Goal: Task Accomplishment & Management: Manage account settings

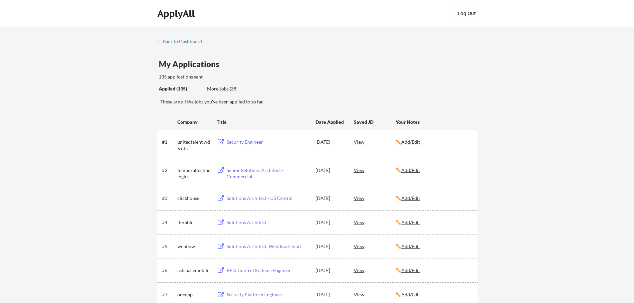
click at [176, 88] on div "Applied (135)" at bounding box center [180, 89] width 43 height 7
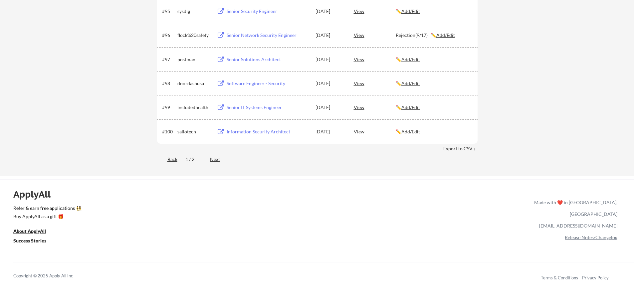
scroll to position [2642, 0]
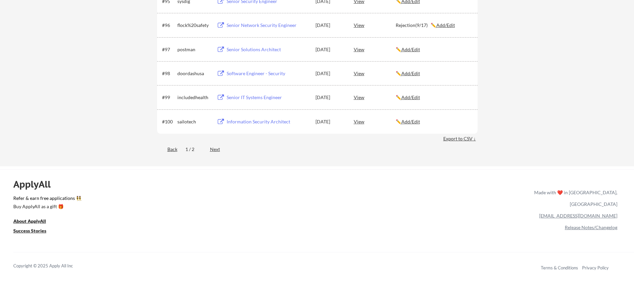
click at [212, 150] on div "Next" at bounding box center [219, 149] width 18 height 7
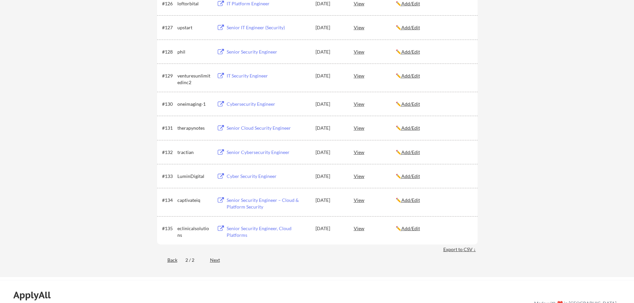
scroll to position [910, 0]
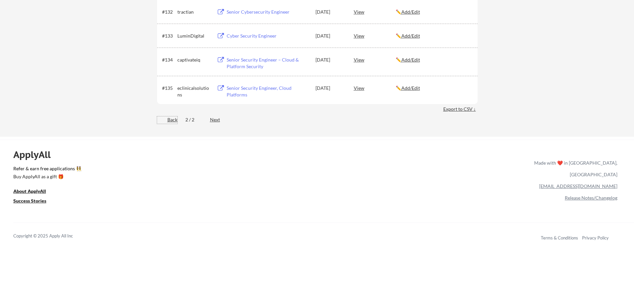
click at [173, 122] on div "Back" at bounding box center [167, 120] width 20 height 7
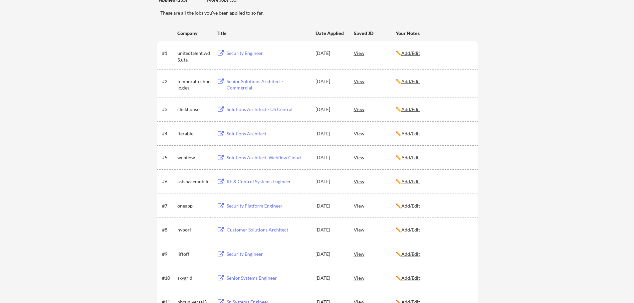
scroll to position [0, 0]
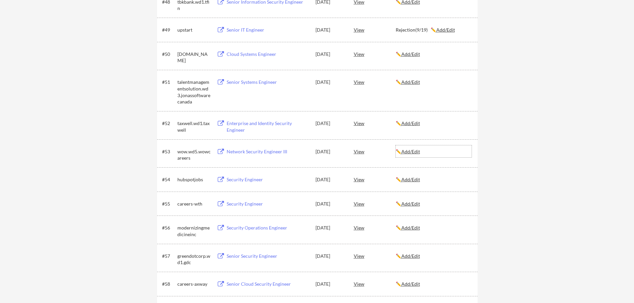
click at [410, 154] on u "Add/Edit" at bounding box center [411, 152] width 19 height 6
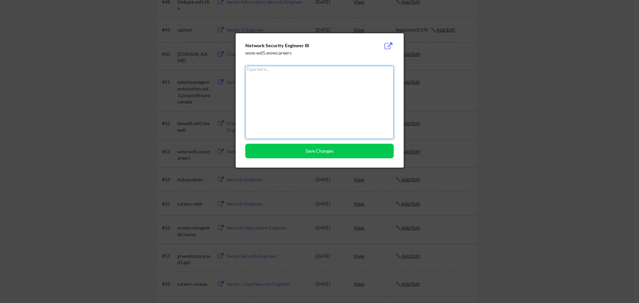
click at [319, 99] on textarea at bounding box center [319, 102] width 149 height 73
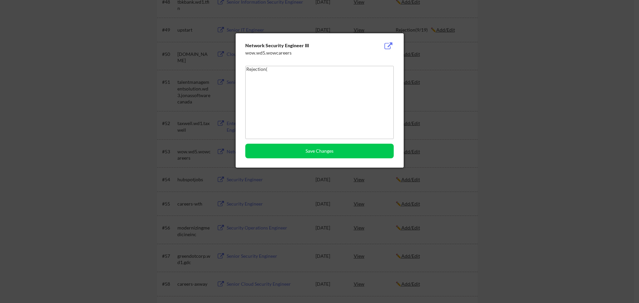
click at [266, 88] on textarea "Rejection(" at bounding box center [319, 102] width 149 height 73
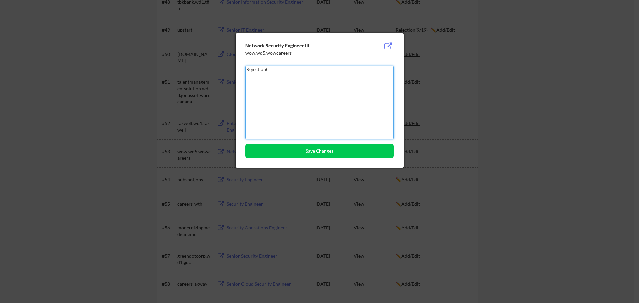
click at [282, 70] on textarea "Rejection(" at bounding box center [319, 102] width 149 height 73
type textarea "Rejection(9/22)"
click at [313, 149] on button "Save Changes" at bounding box center [319, 151] width 149 height 15
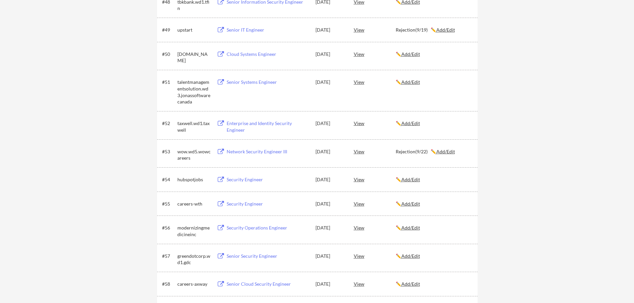
click at [95, 115] on div "← Back to Dashboard My Applications 135 applications sent Applied (135) More Jo…" at bounding box center [317, 9] width 634 height 2782
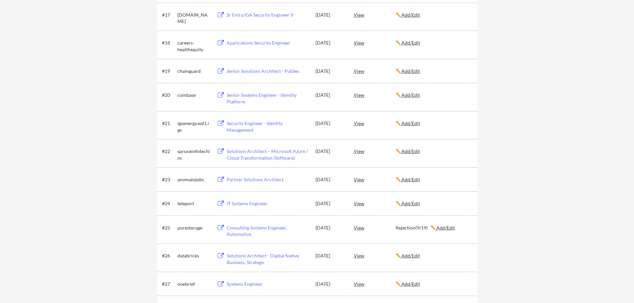
drag, startPoint x: 522, startPoint y: 110, endPoint x: 518, endPoint y: 113, distance: 4.8
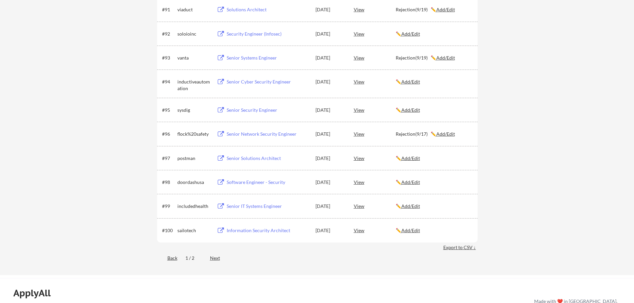
scroll to position [2627, 0]
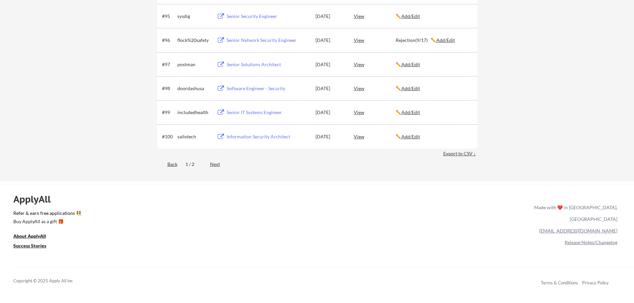
click at [214, 165] on div "Next" at bounding box center [219, 164] width 18 height 7
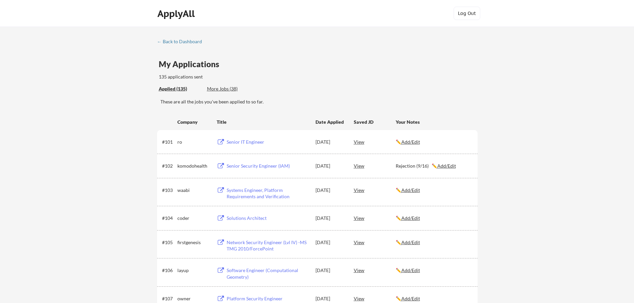
scroll to position [372, 0]
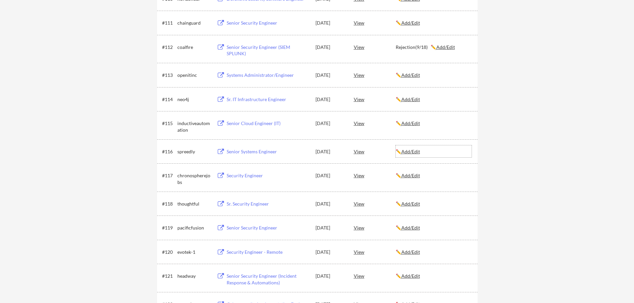
click at [417, 154] on u "Add/Edit" at bounding box center [411, 152] width 19 height 6
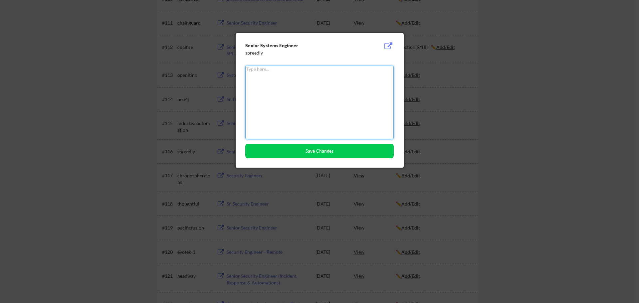
click at [291, 79] on textarea at bounding box center [319, 102] width 149 height 73
type textarea "Rejection(9/22)"
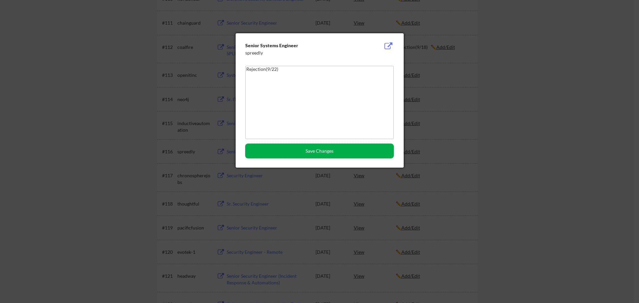
click at [291, 151] on button "Save Changes" at bounding box center [319, 151] width 149 height 15
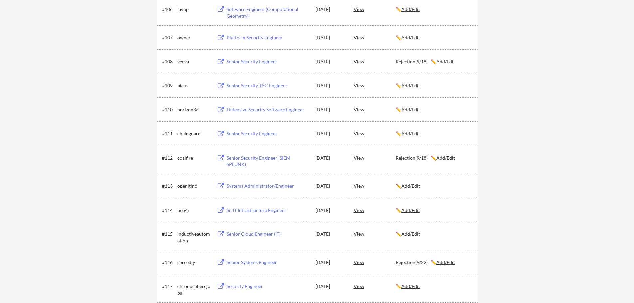
scroll to position [573, 0]
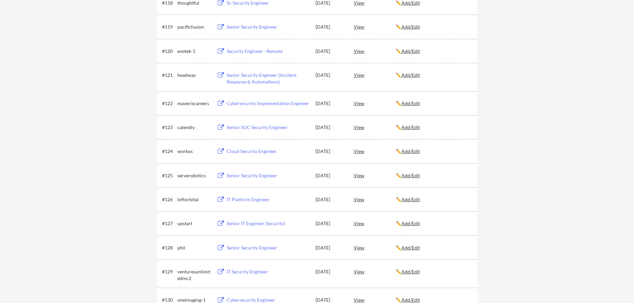
click at [410, 152] on u "Add/Edit" at bounding box center [411, 152] width 19 height 6
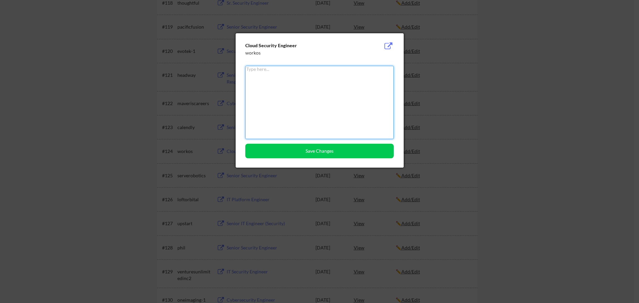
click at [314, 81] on textarea at bounding box center [319, 102] width 149 height 73
type textarea "Rejection(9/23)"
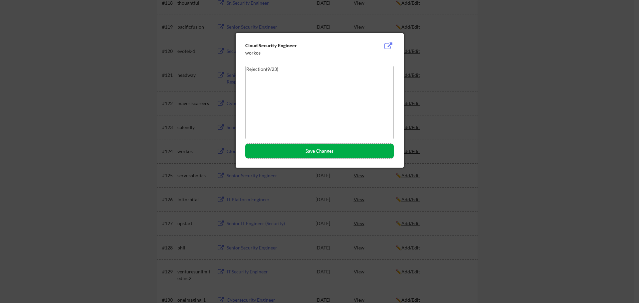
click at [309, 153] on button "Save Changes" at bounding box center [319, 151] width 149 height 15
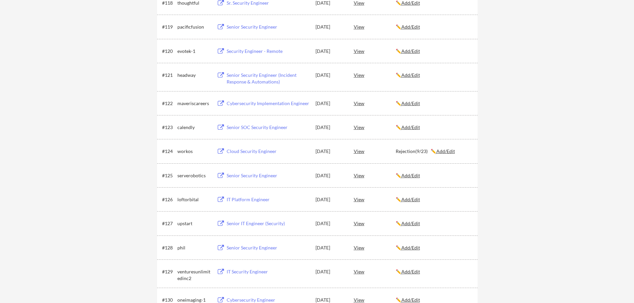
scroll to position [244, 0]
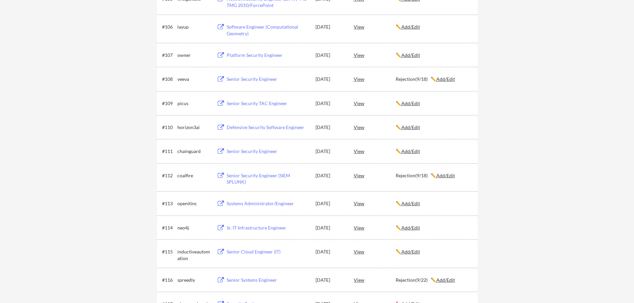
click at [419, 152] on u "Add/Edit" at bounding box center [411, 152] width 19 height 6
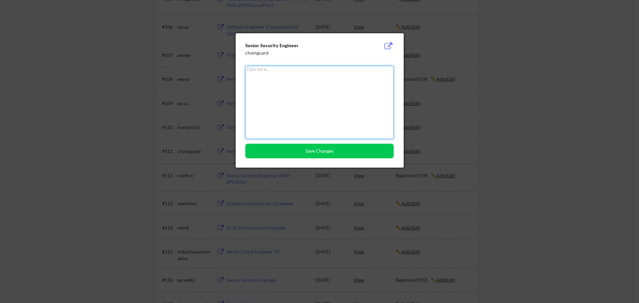
click at [292, 85] on textarea at bounding box center [319, 102] width 149 height 73
type textarea "Rejection(9/23)"
click at [309, 150] on button "Save Changes" at bounding box center [319, 151] width 149 height 15
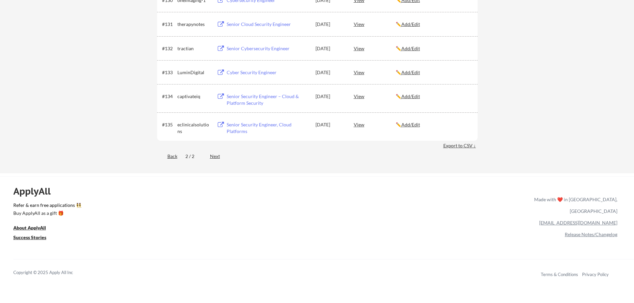
scroll to position [998, 0]
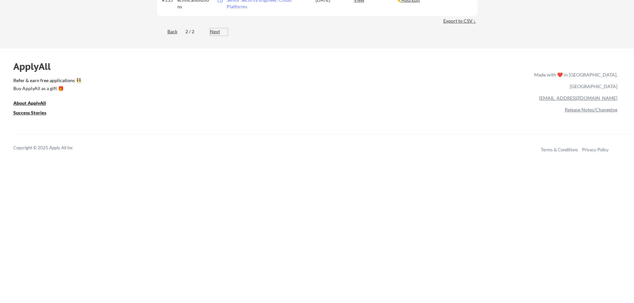
click at [216, 30] on div "Next" at bounding box center [219, 31] width 18 height 7
click at [171, 31] on div "Back" at bounding box center [167, 31] width 20 height 7
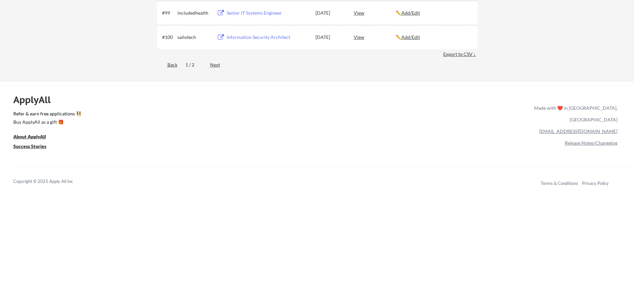
scroll to position [2731, 0]
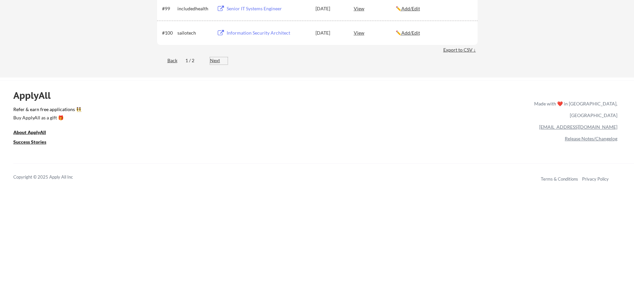
click at [218, 63] on div "Next" at bounding box center [219, 60] width 18 height 7
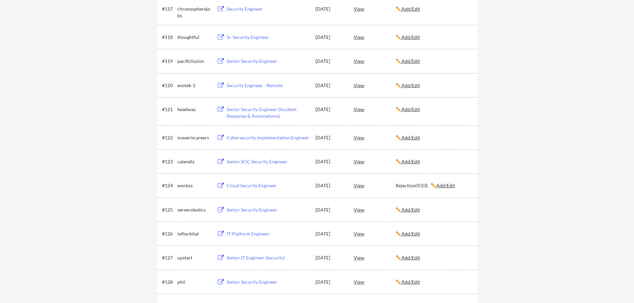
scroll to position [296, 0]
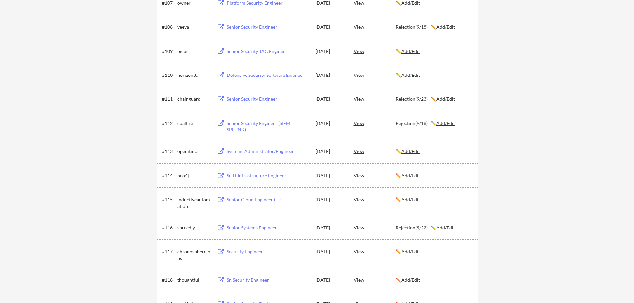
click at [222, 150] on button at bounding box center [221, 152] width 8 height 6
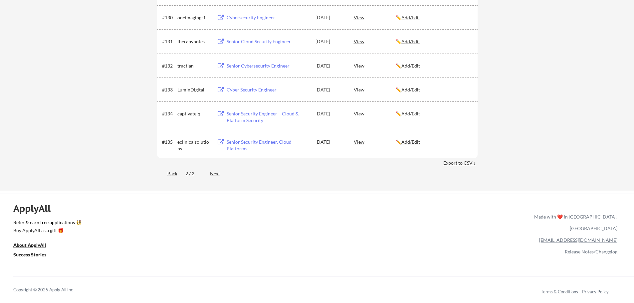
scroll to position [873, 0]
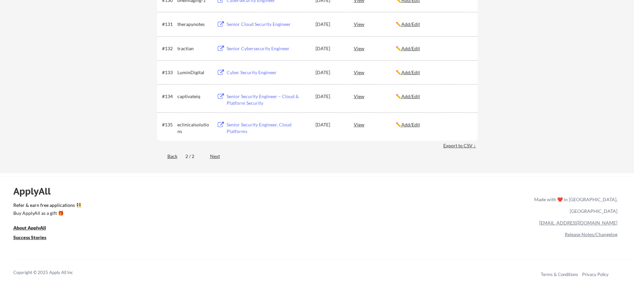
click at [167, 158] on div "Back" at bounding box center [167, 156] width 20 height 7
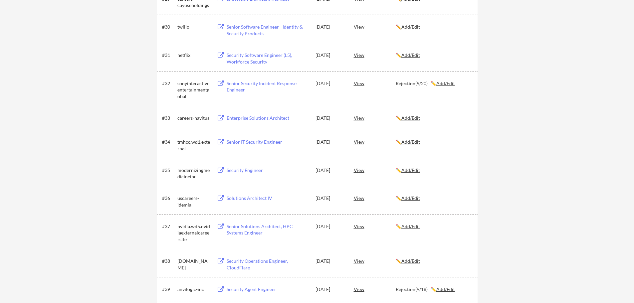
scroll to position [1185, 0]
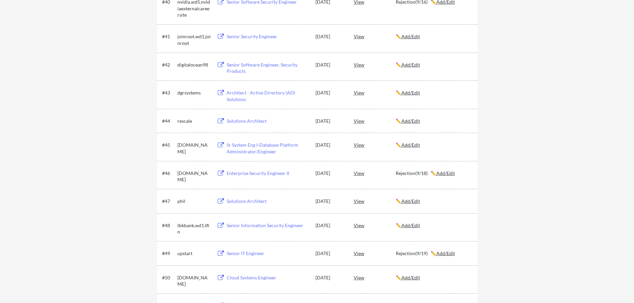
click at [221, 143] on button at bounding box center [221, 145] width 8 height 6
click at [80, 73] on div "← Back to Dashboard My Applications 135 applications sent Applied (135) More Jo…" at bounding box center [317, 232] width 634 height 2782
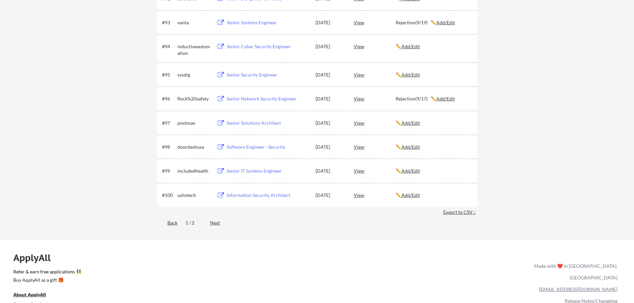
scroll to position [2695, 0]
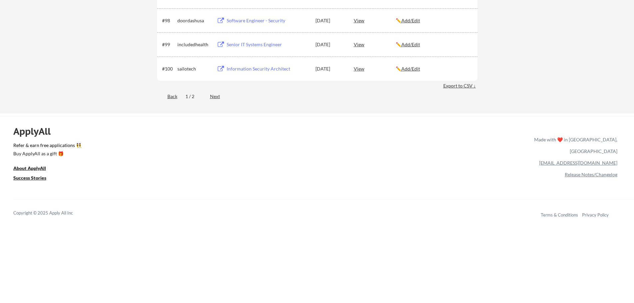
click at [212, 97] on div "Next" at bounding box center [219, 96] width 18 height 7
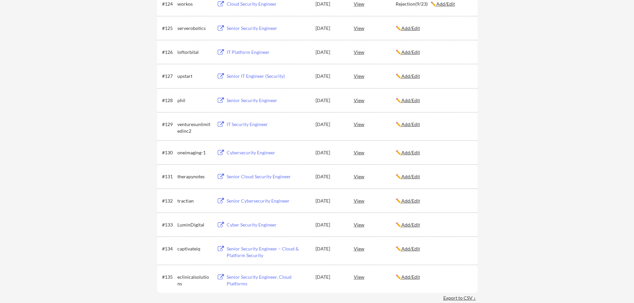
scroll to position [497, 0]
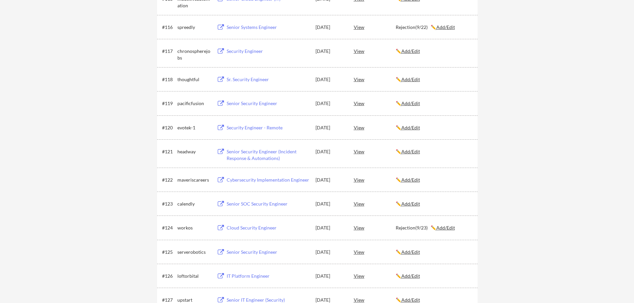
click at [415, 153] on u "Add/Edit" at bounding box center [411, 152] width 19 height 6
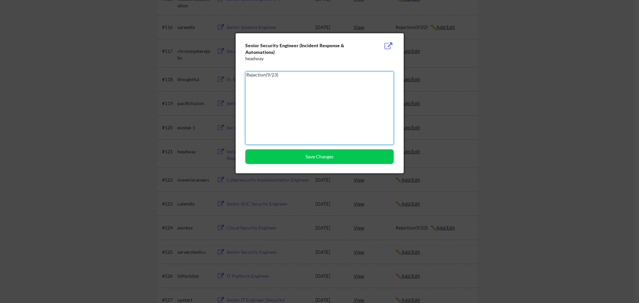
click at [276, 76] on textarea "Rejection(9/23)" at bounding box center [319, 108] width 149 height 73
type textarea "Rejection(9/24)"
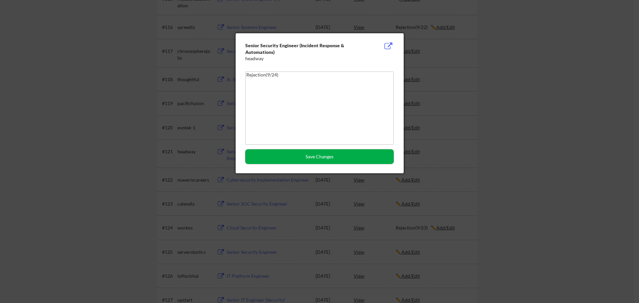
click at [298, 158] on button "Save Changes" at bounding box center [319, 157] width 149 height 15
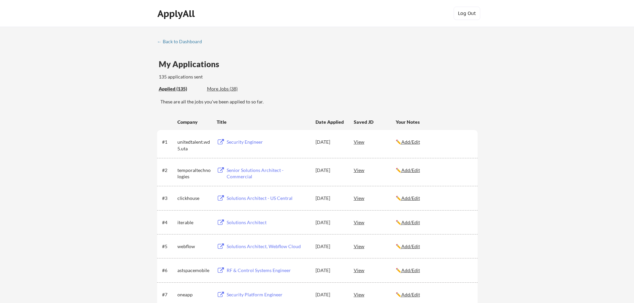
click at [356, 68] on div "My Applications 135 applications sent" at bounding box center [318, 70] width 319 height 20
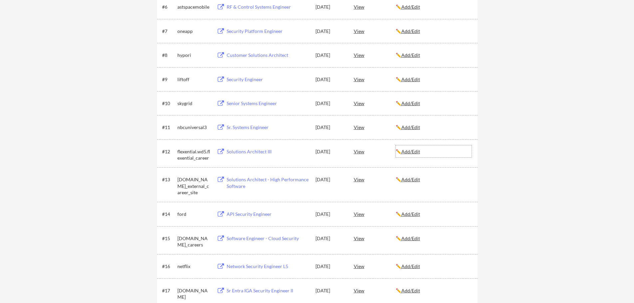
click at [416, 153] on u "Add/Edit" at bounding box center [411, 152] width 19 height 6
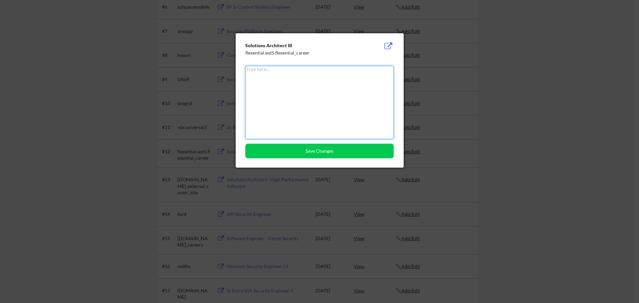
click at [296, 92] on textarea at bounding box center [319, 102] width 149 height 73
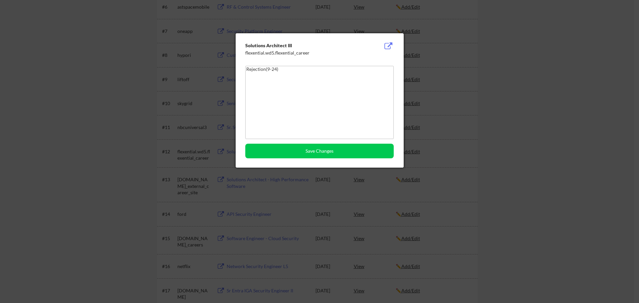
click at [276, 71] on textarea "Rejection(9-24)" at bounding box center [319, 102] width 149 height 73
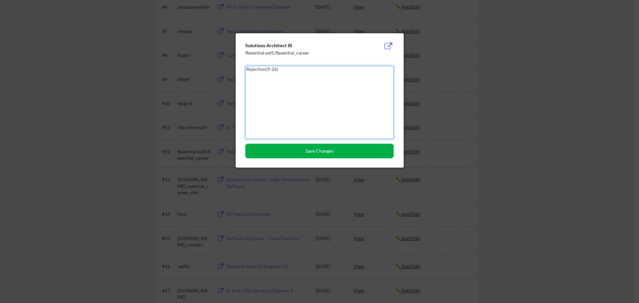
type textarea "Rejection(9-26)"
click at [306, 152] on button "Save Changes" at bounding box center [319, 151] width 149 height 15
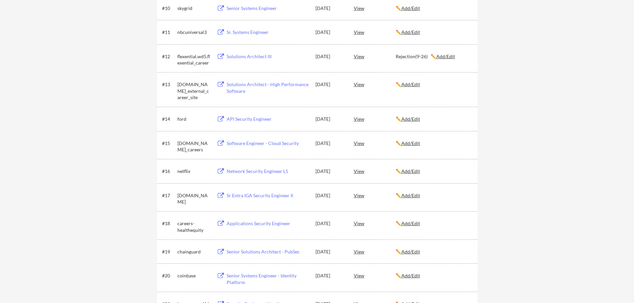
scroll to position [397, 0]
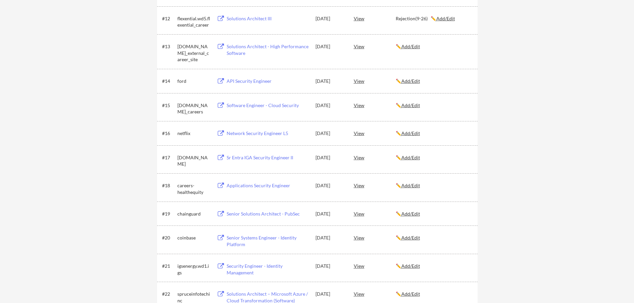
click at [417, 159] on u "Add/Edit" at bounding box center [411, 158] width 19 height 6
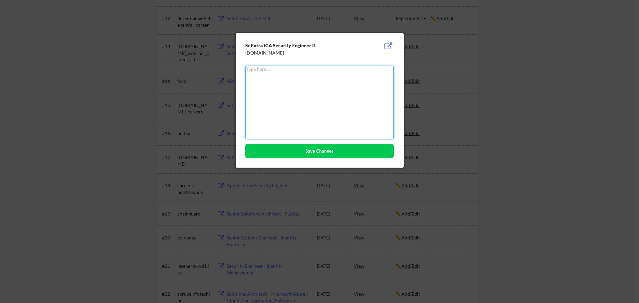
drag, startPoint x: 308, startPoint y: 88, endPoint x: 309, endPoint y: 84, distance: 3.8
click at [309, 86] on textarea at bounding box center [319, 102] width 149 height 73
click at [289, 70] on textarea "Rejection(" at bounding box center [319, 102] width 149 height 73
type textarea "Rejection(9/25)"
click at [326, 154] on button "Save Changes" at bounding box center [319, 151] width 149 height 15
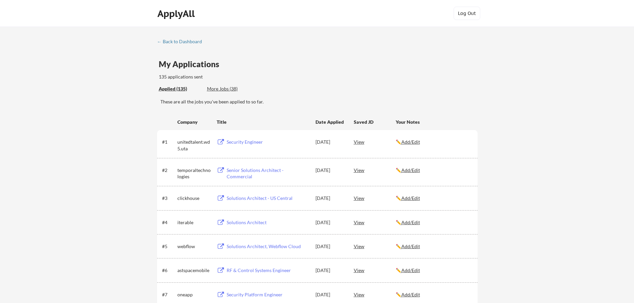
scroll to position [484, 0]
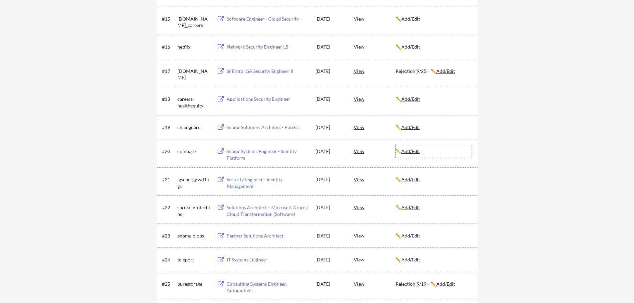
click at [417, 152] on u "Add/Edit" at bounding box center [411, 152] width 19 height 6
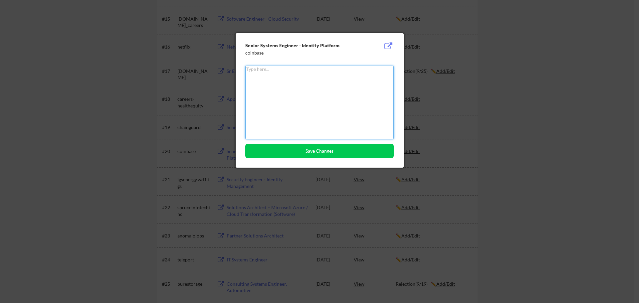
click at [295, 96] on textarea at bounding box center [319, 102] width 149 height 73
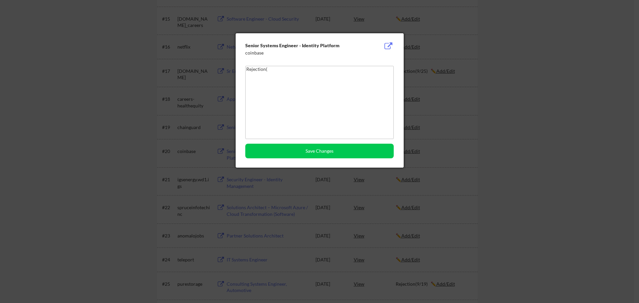
click at [281, 73] on textarea "Rejection(" at bounding box center [319, 102] width 149 height 73
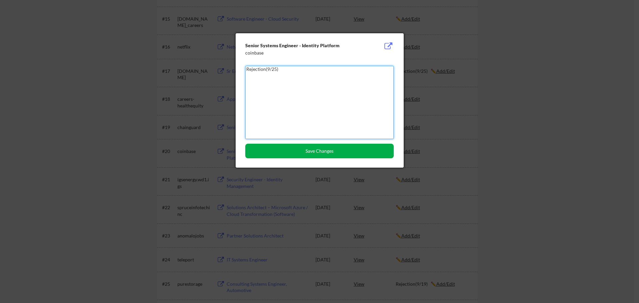
type textarea "Rejection(9/25)"
drag, startPoint x: 291, startPoint y: 159, endPoint x: 294, endPoint y: 155, distance: 5.3
click at [292, 158] on div "Senior Systems Engineer - Identity Platform coinbase Rejection(9/25) Save Chang…" at bounding box center [320, 100] width 168 height 135
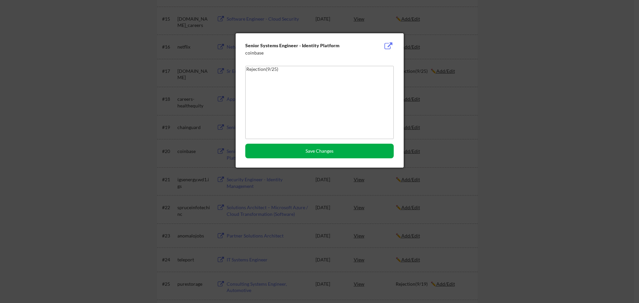
drag, startPoint x: 293, startPoint y: 153, endPoint x: 288, endPoint y: 151, distance: 5.4
click at [293, 153] on button "Save Changes" at bounding box center [319, 151] width 149 height 15
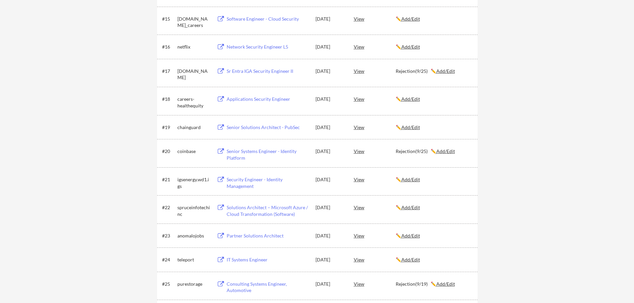
scroll to position [292, 0]
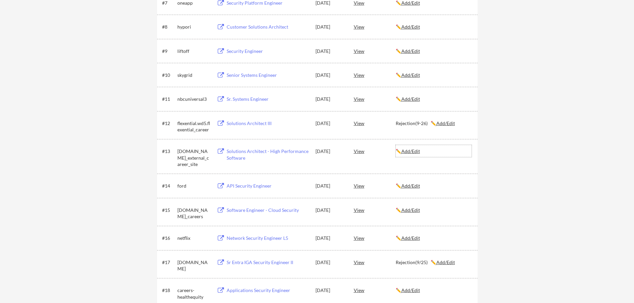
click at [417, 151] on u "Add/Edit" at bounding box center [411, 152] width 19 height 6
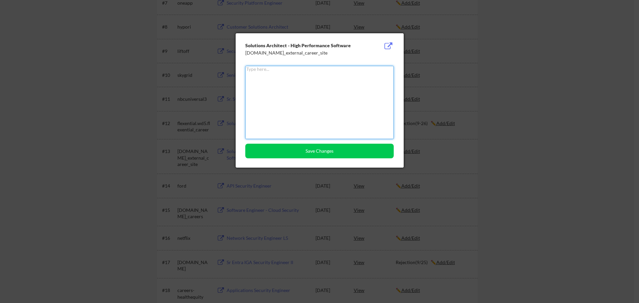
click at [312, 84] on textarea at bounding box center [319, 102] width 149 height 73
click at [276, 70] on textarea "Rejection(9/25)" at bounding box center [319, 102] width 149 height 73
type textarea "Rejection(9/26)"
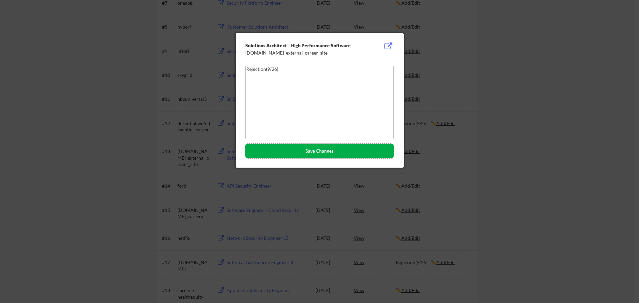
click at [327, 153] on button "Save Changes" at bounding box center [319, 151] width 149 height 15
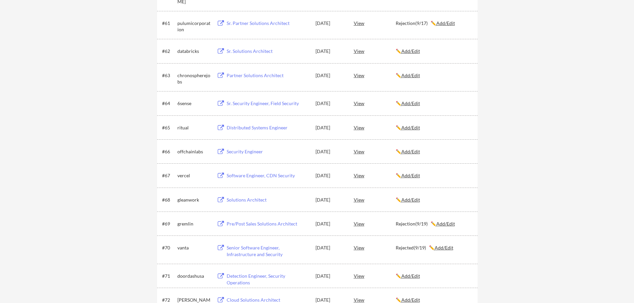
scroll to position [459, 0]
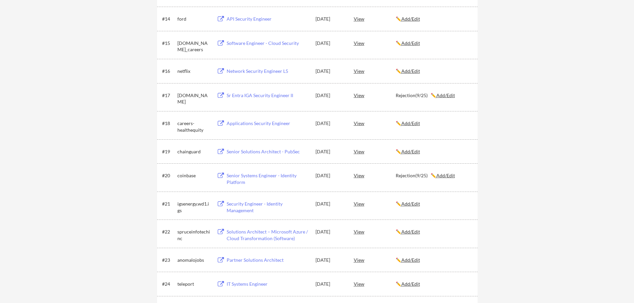
click at [413, 154] on u "Add/Edit" at bounding box center [411, 152] width 19 height 6
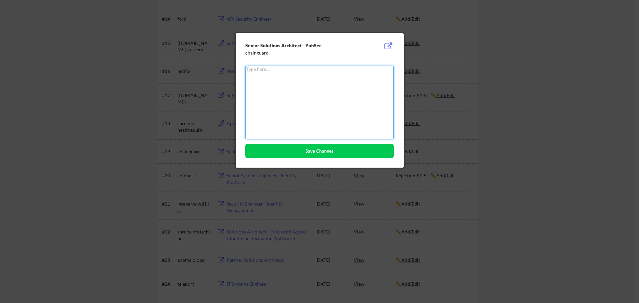
drag, startPoint x: 264, startPoint y: 70, endPoint x: 259, endPoint y: 70, distance: 5.0
click at [261, 71] on textarea at bounding box center [319, 102] width 149 height 73
type textarea "Rejection(9/26)"
click at [308, 147] on button "Save Changes" at bounding box center [319, 151] width 149 height 15
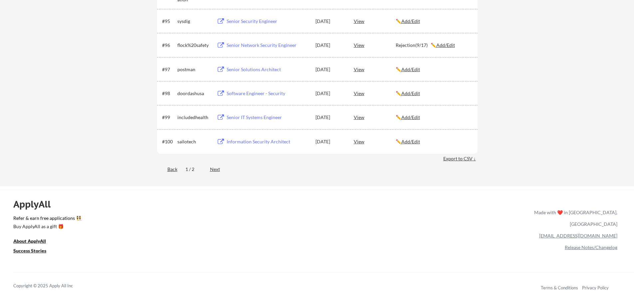
scroll to position [2731, 0]
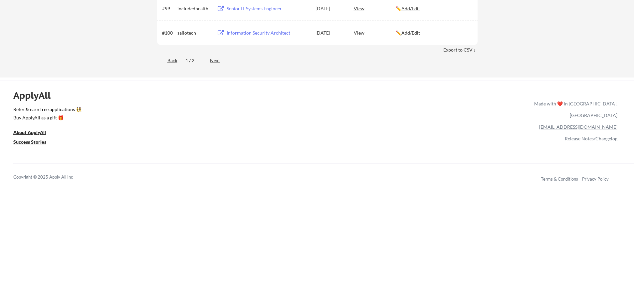
click at [468, 50] on div "Export to CSV ↓" at bounding box center [461, 50] width 34 height 7
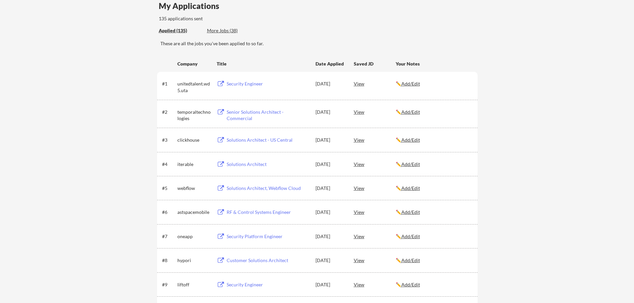
scroll to position [0, 0]
